Goal: Transaction & Acquisition: Purchase product/service

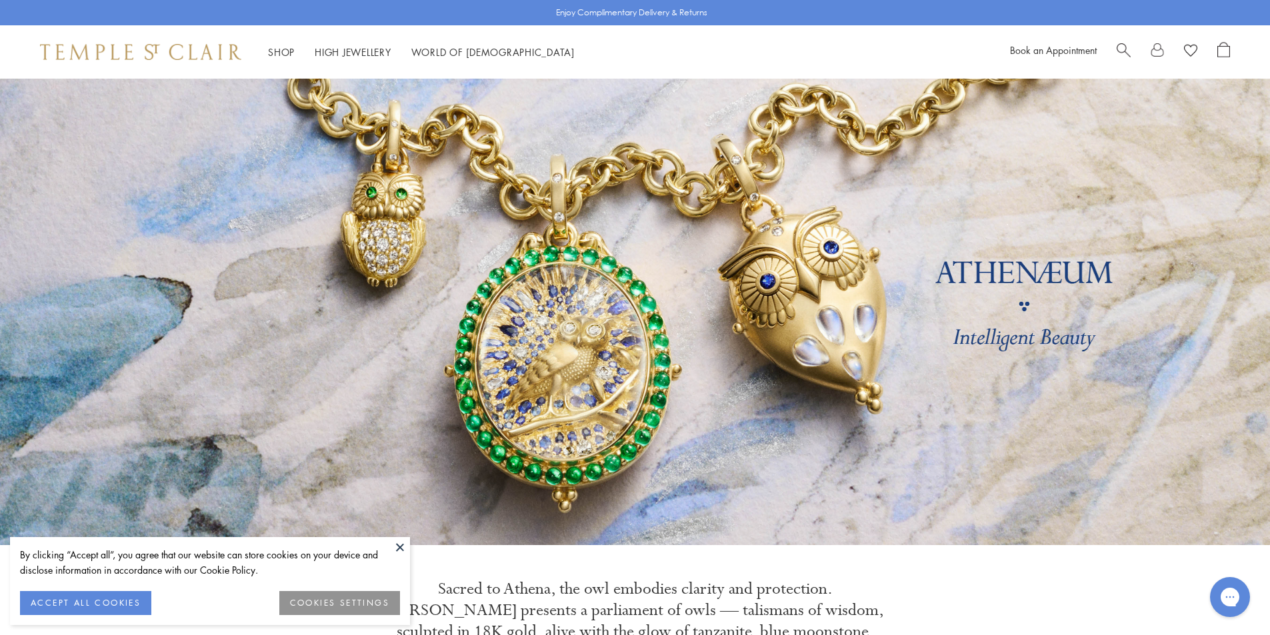
click at [402, 537] on button at bounding box center [400, 547] width 20 height 20
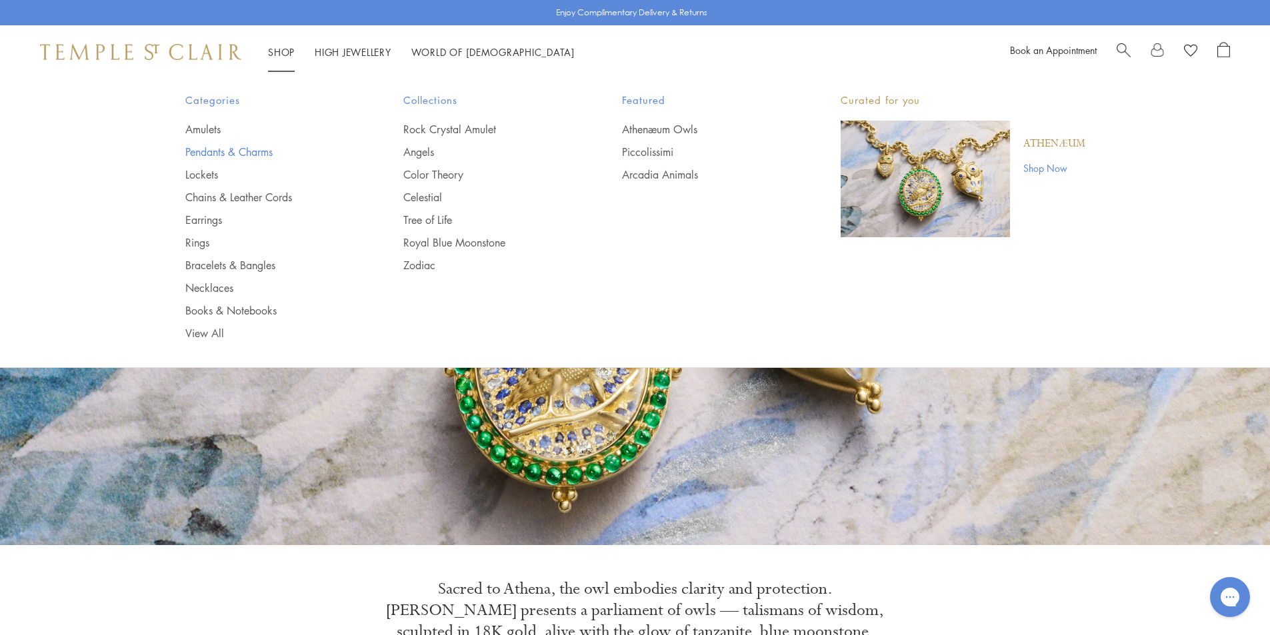
click at [253, 149] on link "Pendants & Charms" at bounding box center [267, 152] width 165 height 15
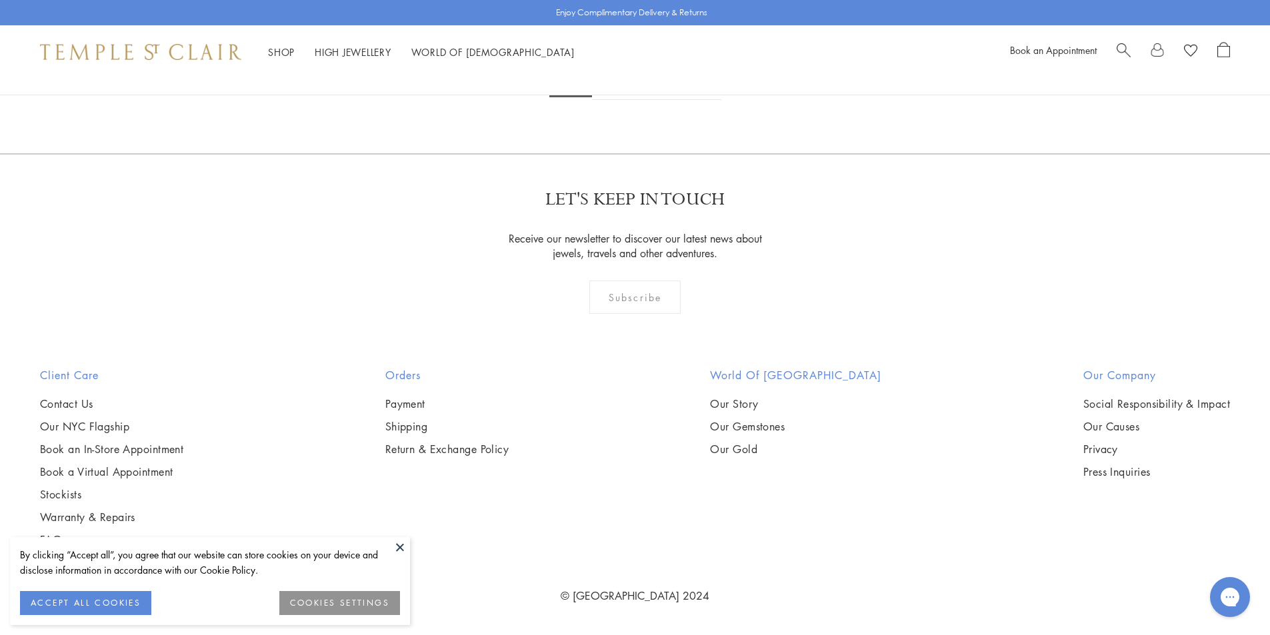
scroll to position [10324, 0]
click at [602, 100] on link "2" at bounding box center [614, 81] width 44 height 37
click at [0, 0] on img at bounding box center [0, 0] width 0 height 0
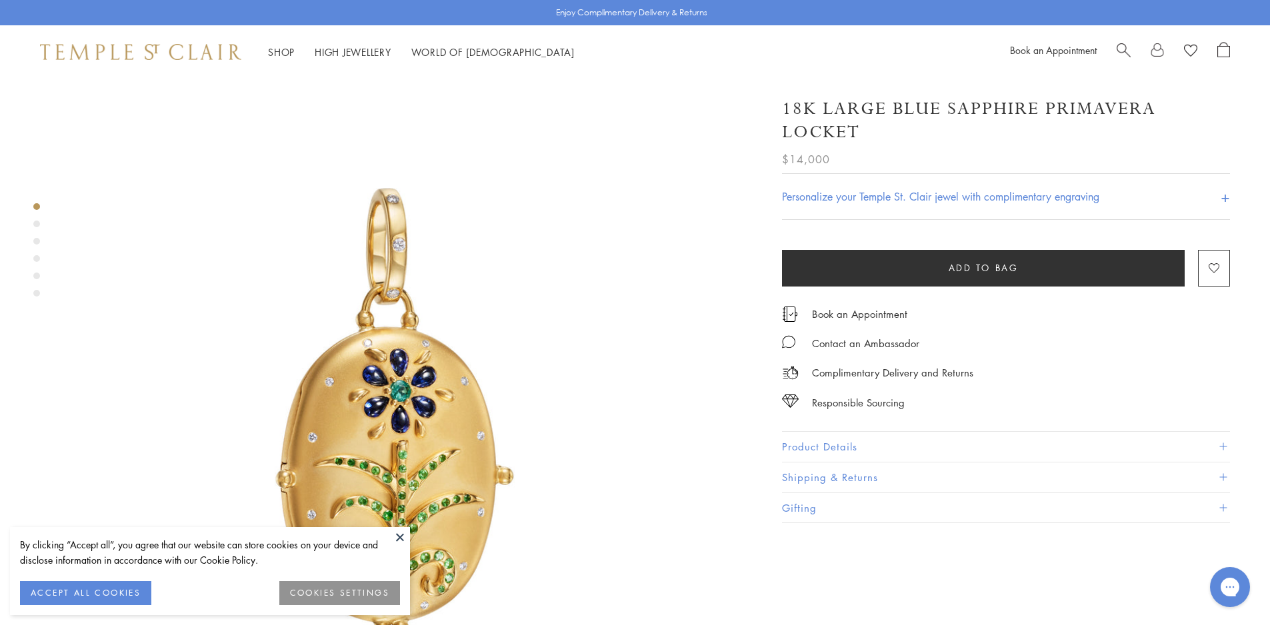
click at [881, 437] on button "Product Details" at bounding box center [1006, 447] width 448 height 30
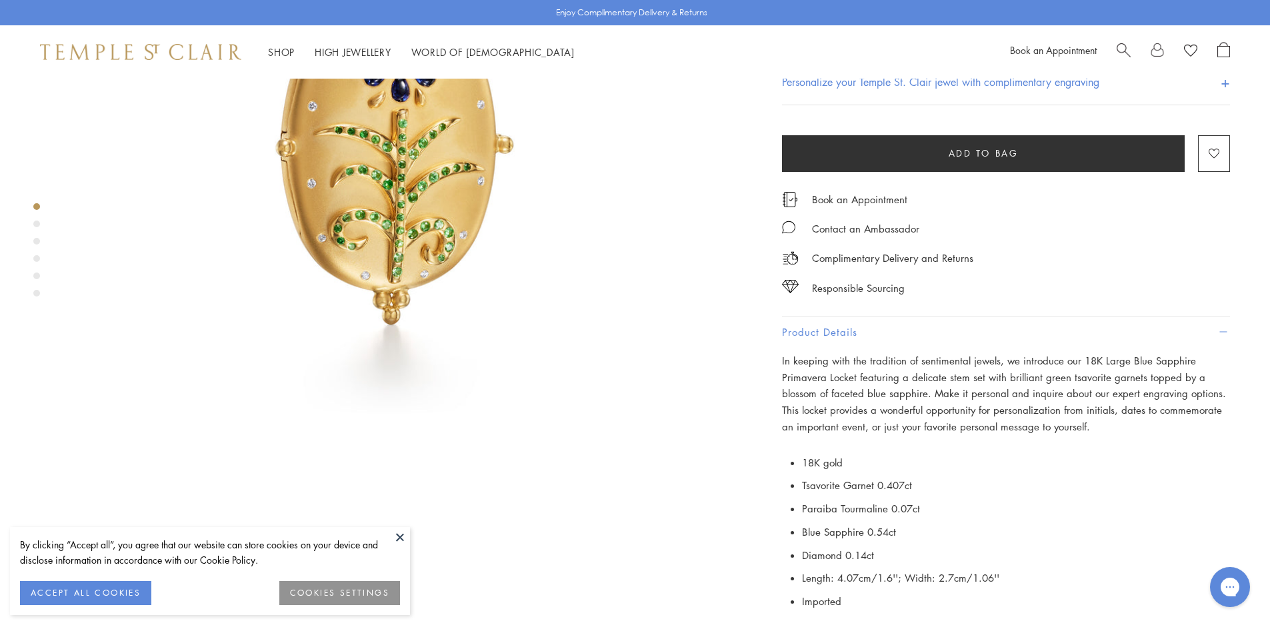
scroll to position [333, 0]
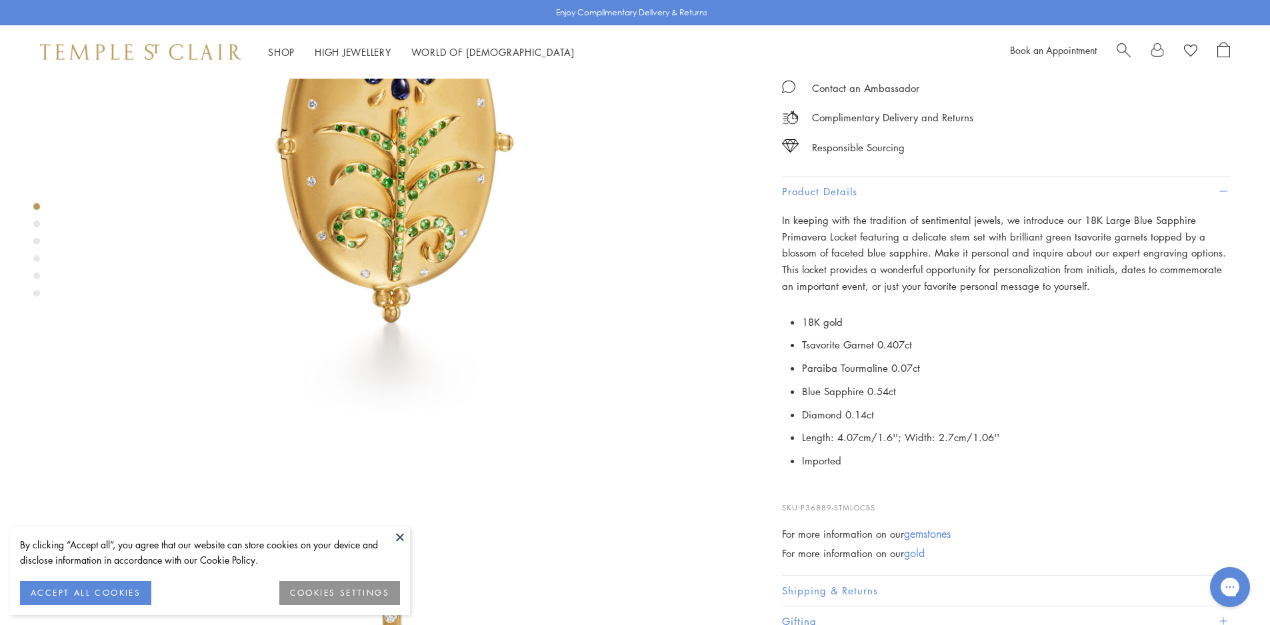
click at [876, 505] on span "P36889-STMLOCBS" at bounding box center [838, 508] width 75 height 10
drag, startPoint x: 877, startPoint y: 505, endPoint x: 821, endPoint y: 505, distance: 56.0
click at [821, 505] on span "P36889-STMLOCBS" at bounding box center [838, 508] width 75 height 10
copy div "P36889-STMLOCBS"
drag, startPoint x: 1064, startPoint y: 573, endPoint x: 539, endPoint y: 615, distance: 527.1
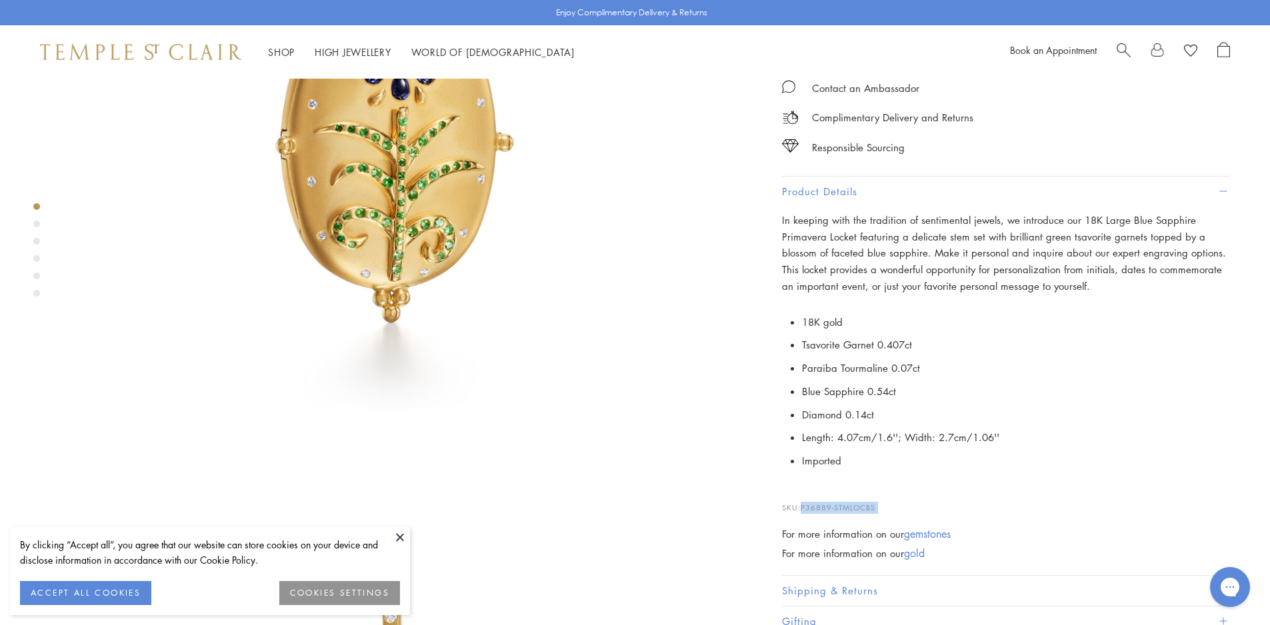
click at [833, 587] on div "18K Large Blue Sapphire Primavera Locket $14,000 In keeping with the tradition …" at bounding box center [1006, 233] width 448 height 809
